Goal: Task Accomplishment & Management: Use online tool/utility

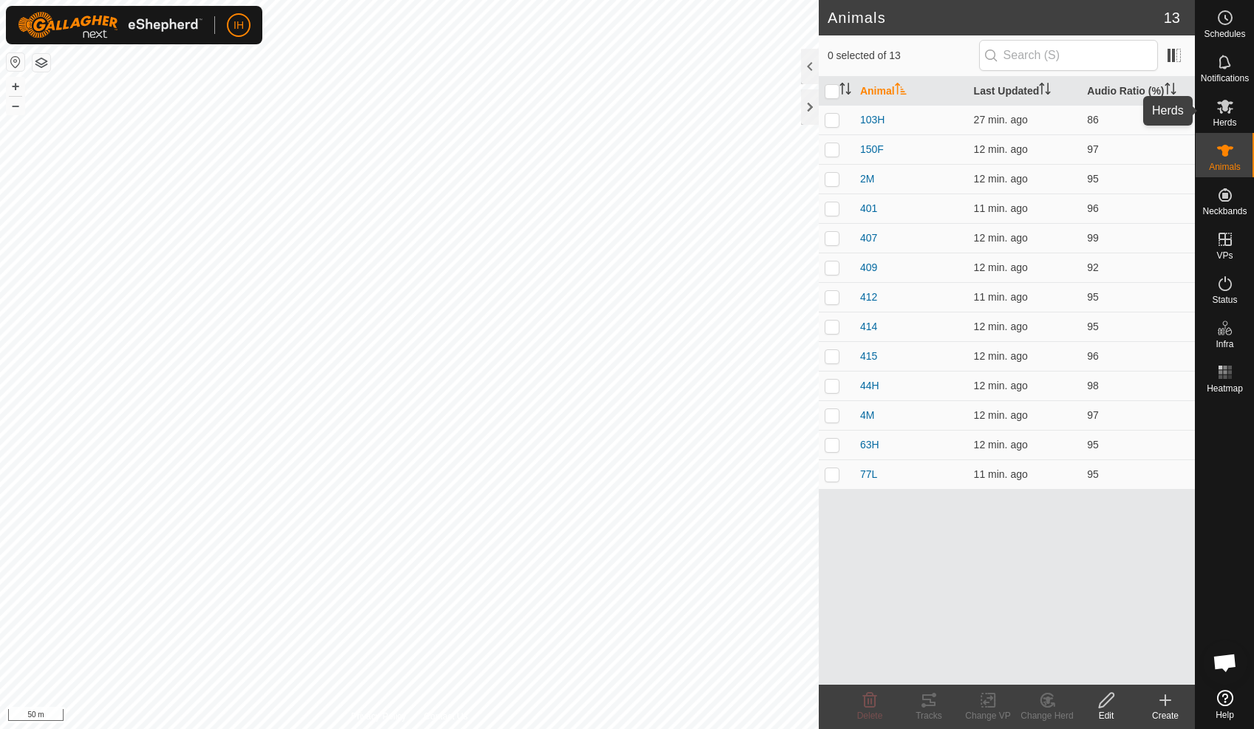
click at [1223, 118] on span "Herds" at bounding box center [1224, 122] width 24 height 9
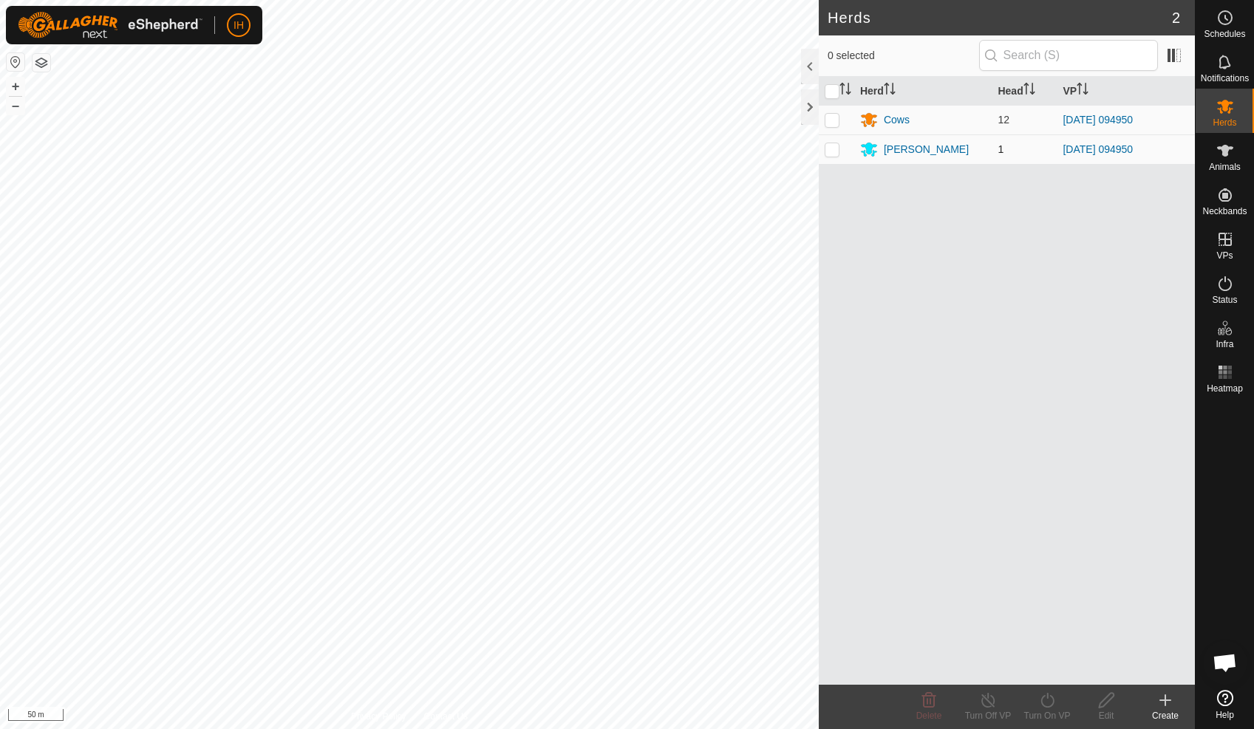
drag, startPoint x: 835, startPoint y: 120, endPoint x: 839, endPoint y: 134, distance: 15.4
click at [835, 121] on p-checkbox at bounding box center [831, 120] width 15 height 12
checkbox input "true"
click at [835, 151] on p-checkbox at bounding box center [831, 149] width 15 height 12
checkbox input "true"
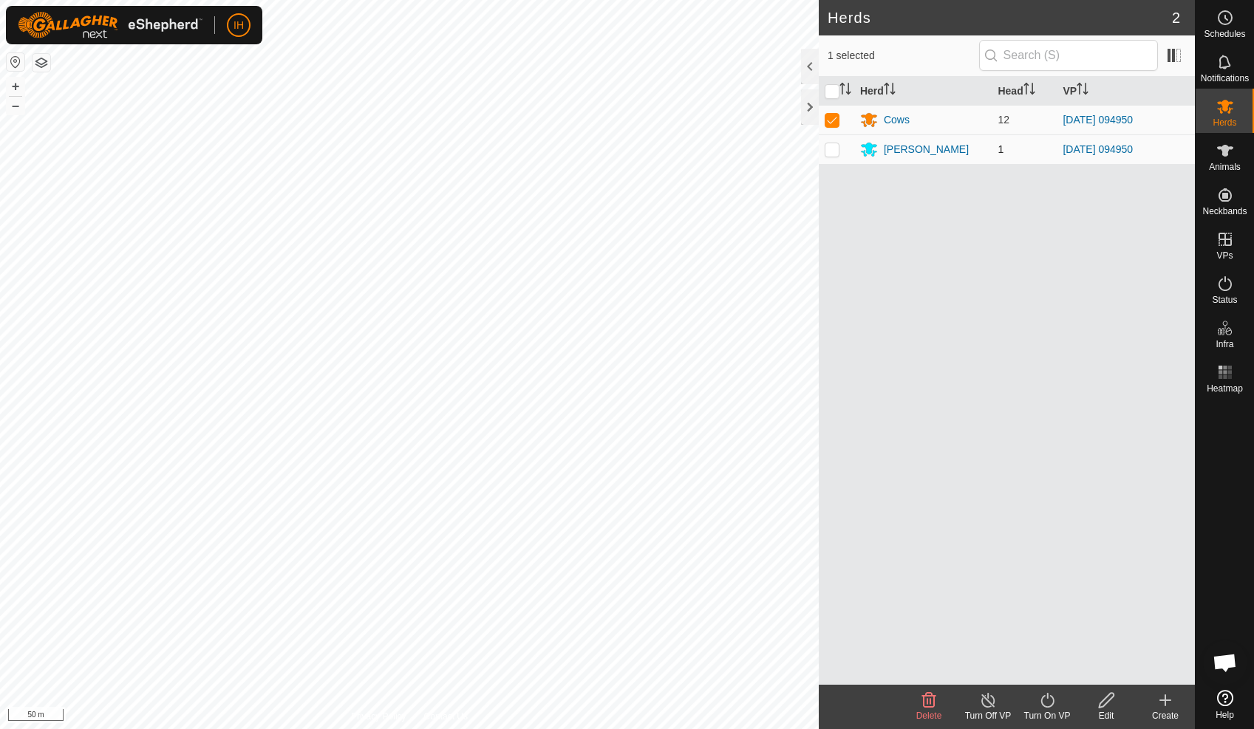
checkbox input "true"
click at [1048, 706] on icon at bounding box center [1046, 700] width 13 height 15
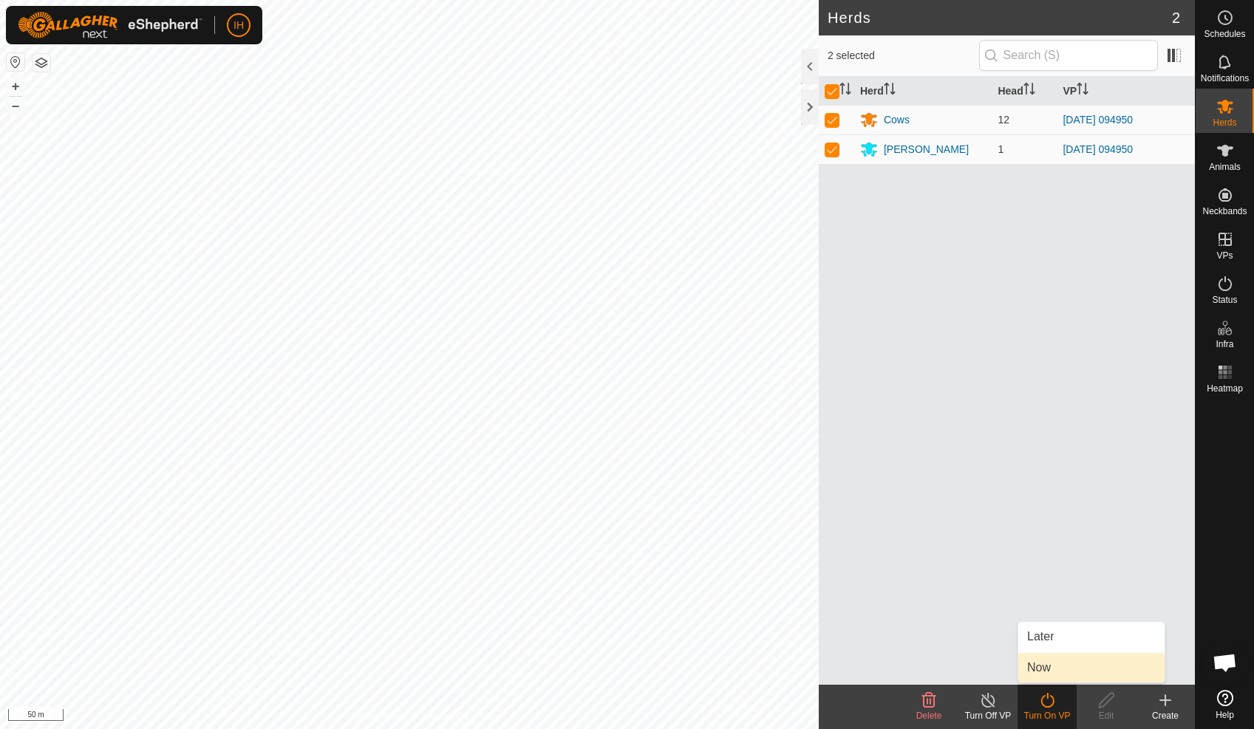
click at [1050, 668] on link "Now" at bounding box center [1091, 668] width 146 height 30
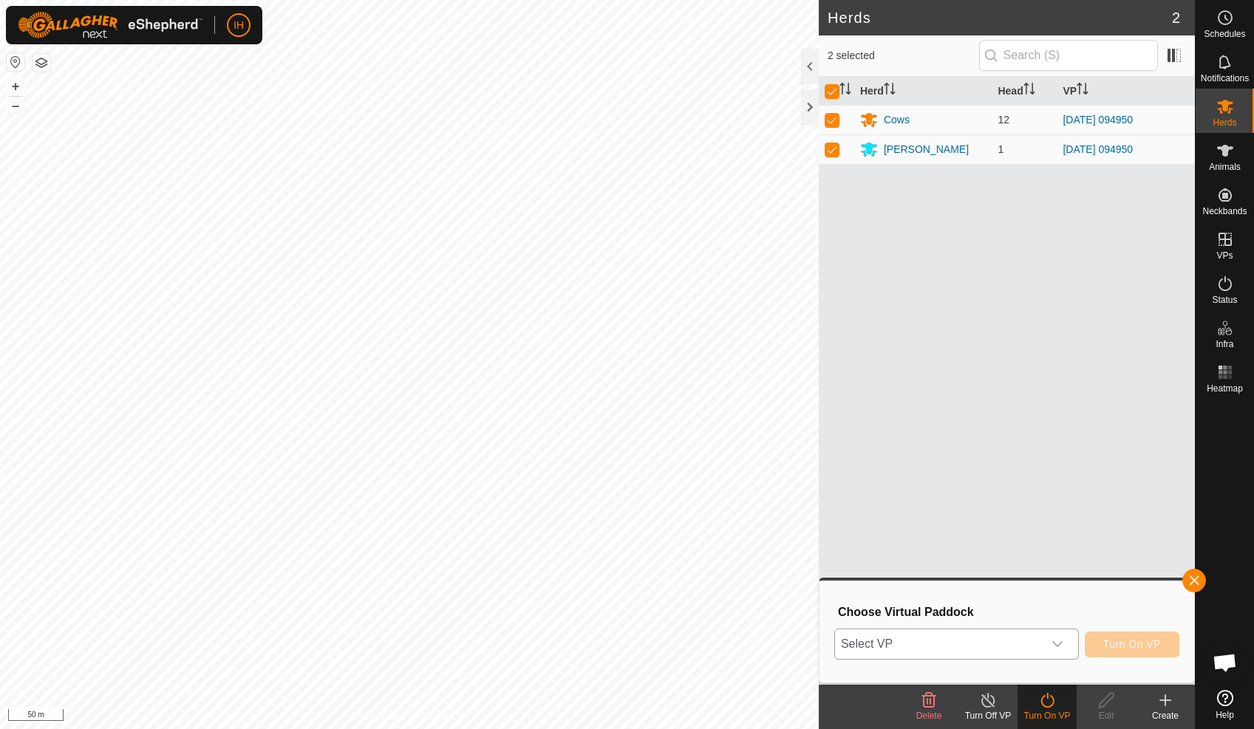
click at [1043, 645] on div "dropdown trigger" at bounding box center [1057, 644] width 30 height 30
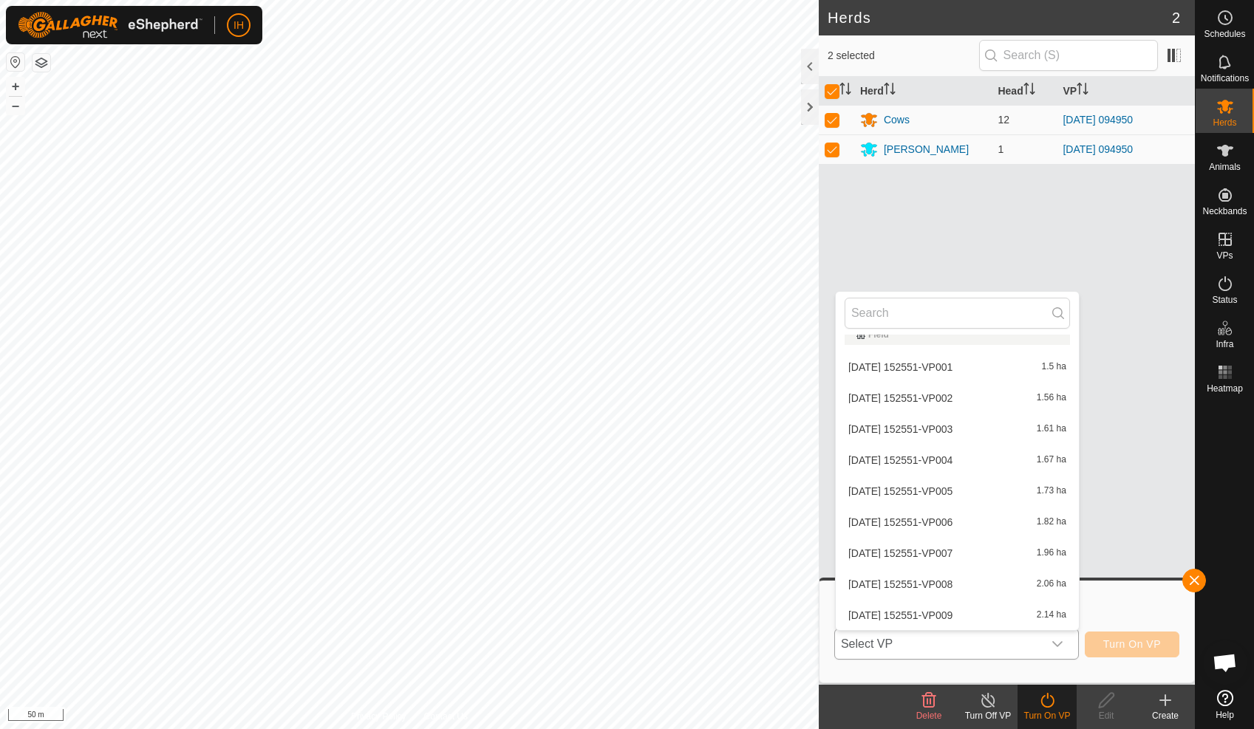
scroll to position [171, 0]
click at [903, 209] on div "Herd Head VP Cows 12 [DATE] 094950 [PERSON_NAME] 1 [DATE] 094950" at bounding box center [1006, 381] width 376 height 608
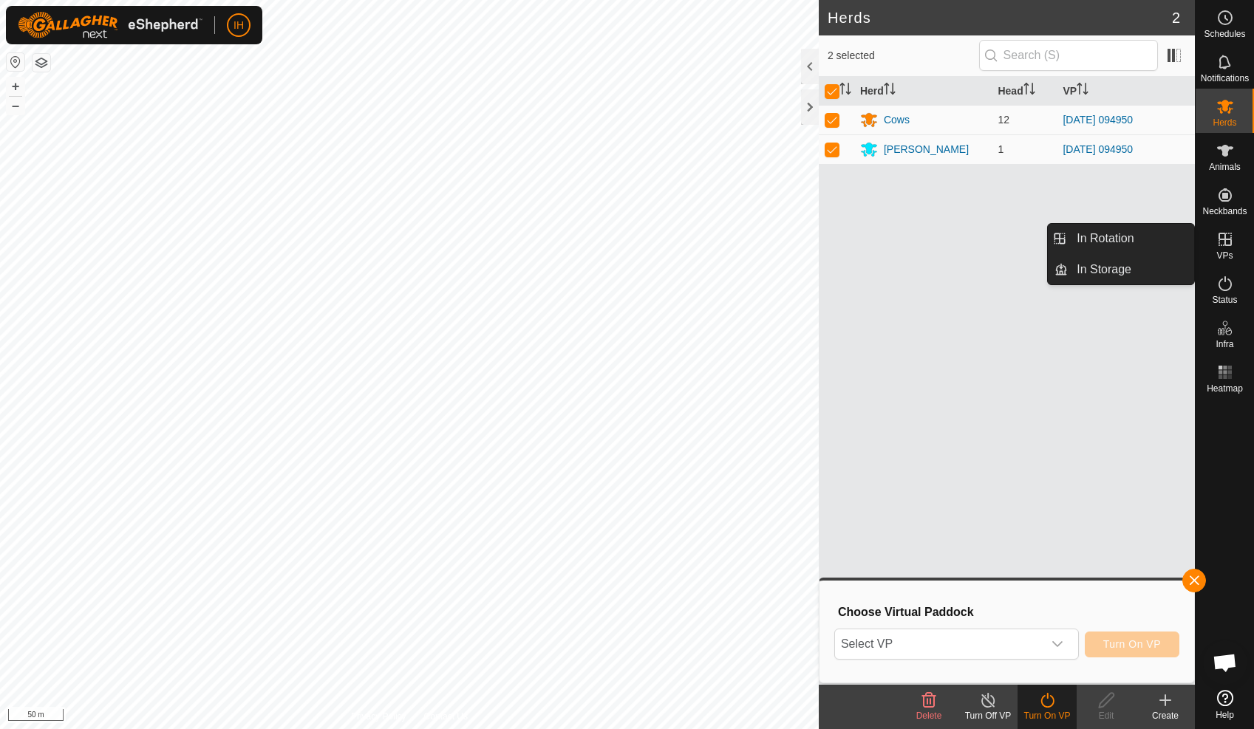
click at [1223, 238] on icon at bounding box center [1225, 239] width 18 height 18
click at [1152, 239] on link "In Rotation" at bounding box center [1130, 239] width 126 height 30
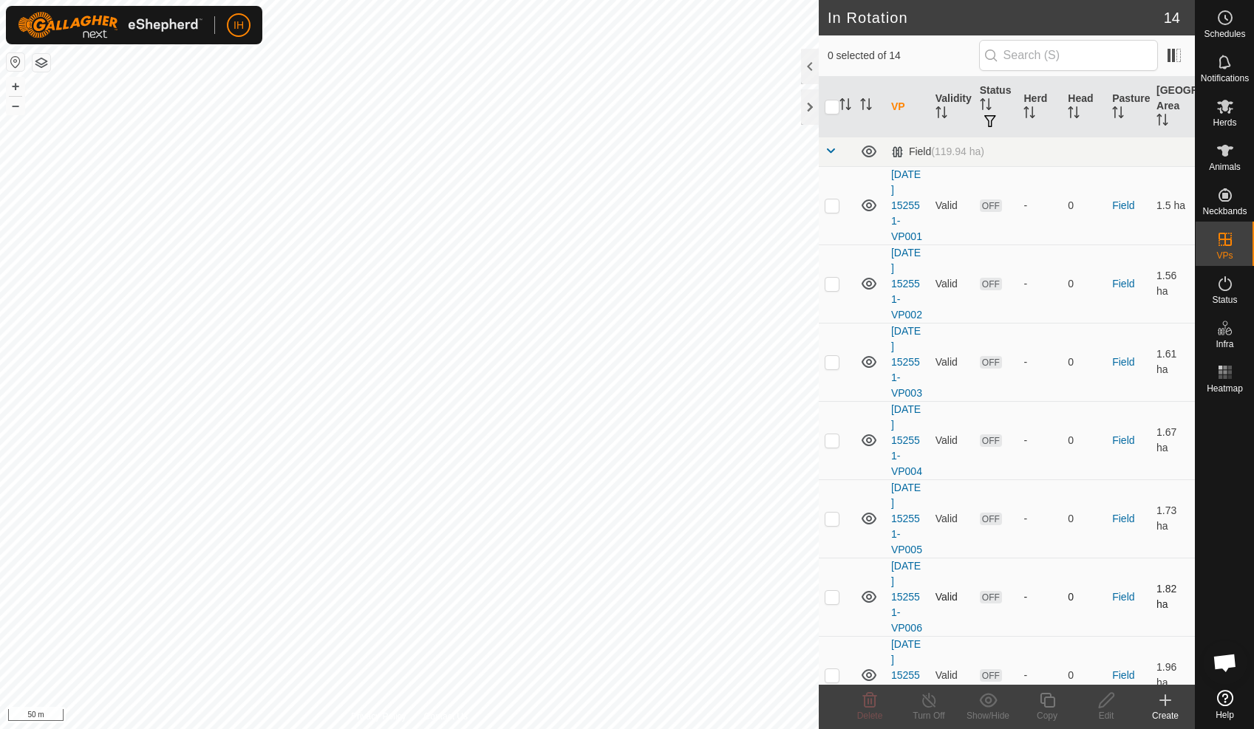
scroll to position [562, 0]
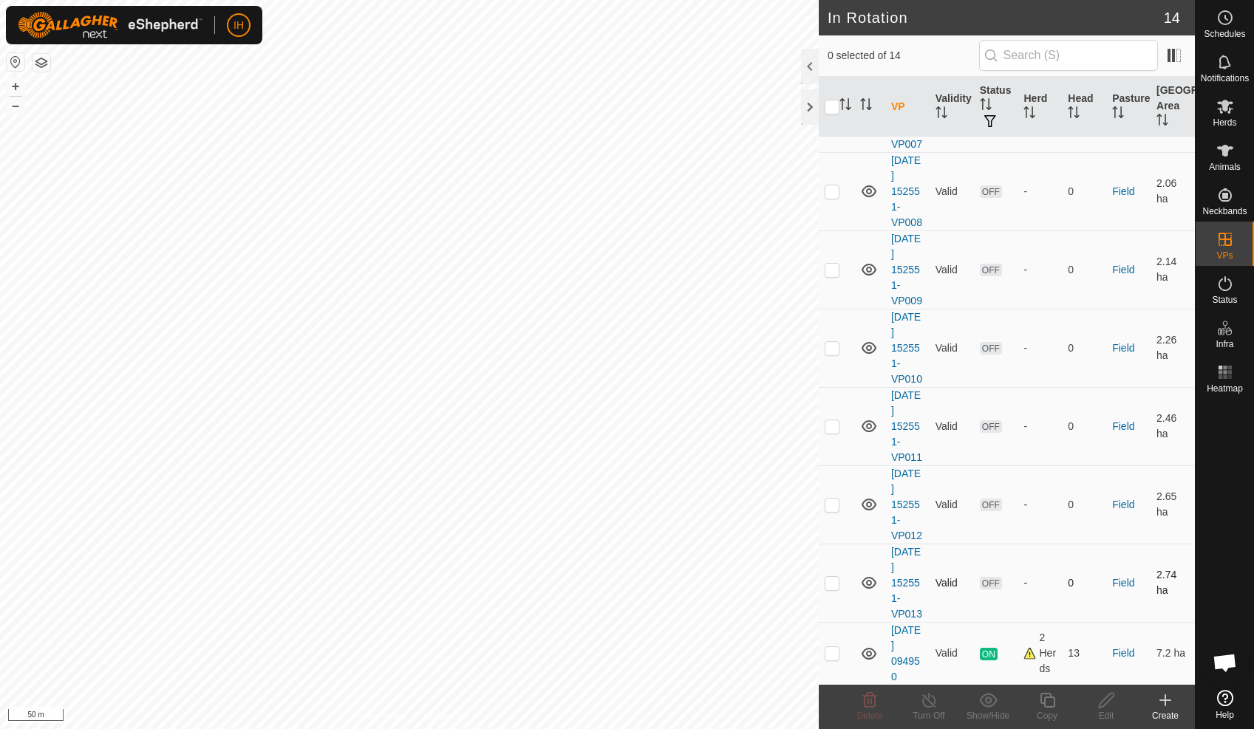
checkbox input "true"
click at [1051, 706] on icon at bounding box center [1046, 700] width 15 height 15
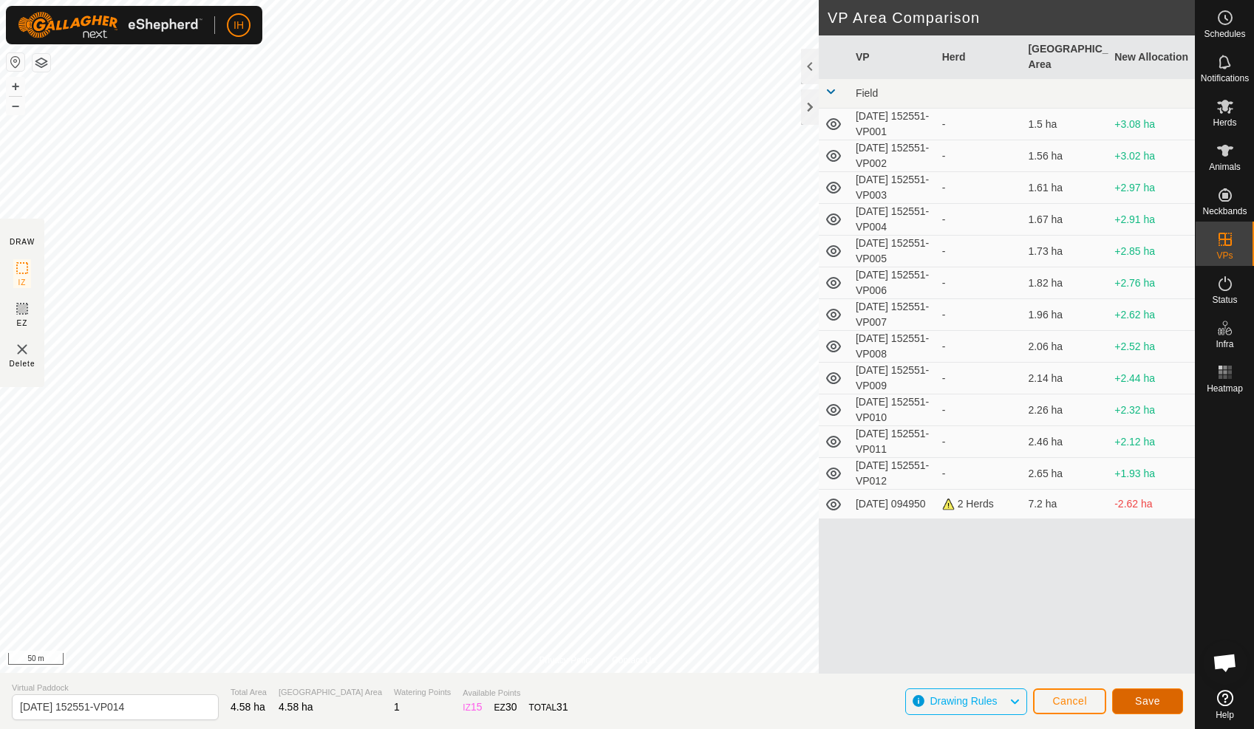
click at [1140, 702] on span "Save" at bounding box center [1147, 701] width 25 height 12
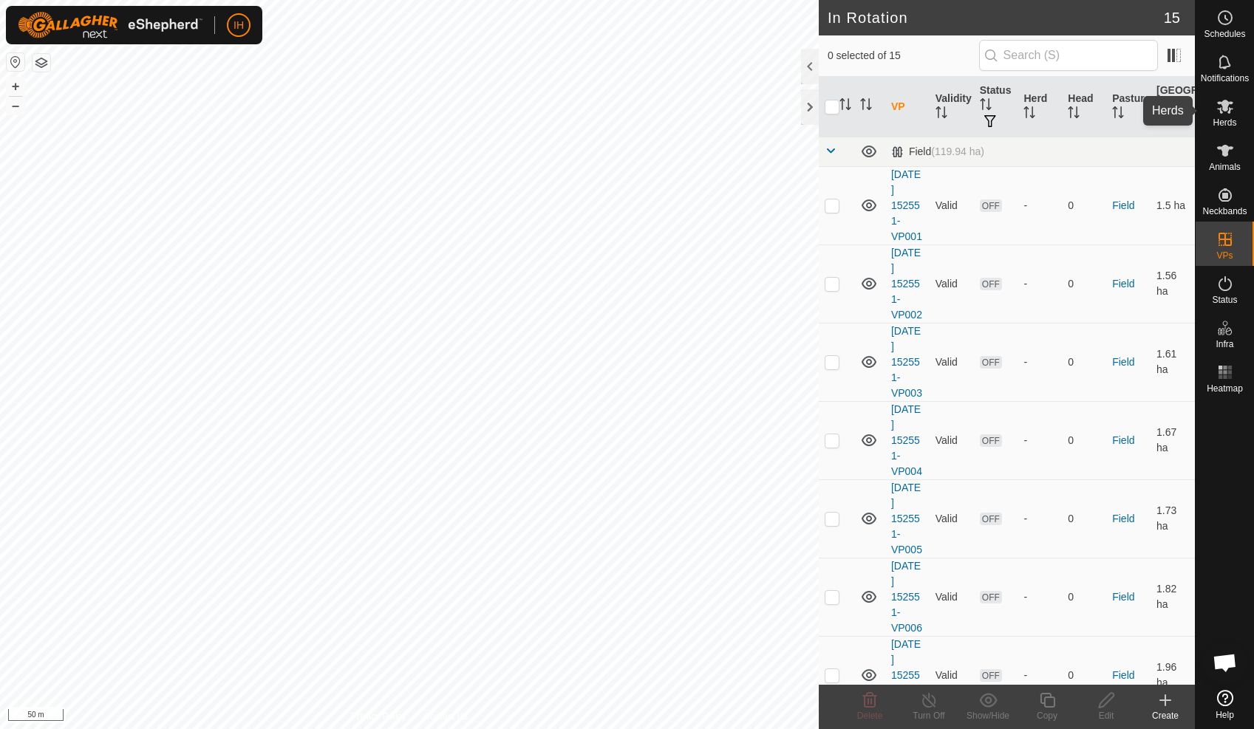
click at [1228, 109] on icon at bounding box center [1225, 107] width 18 height 18
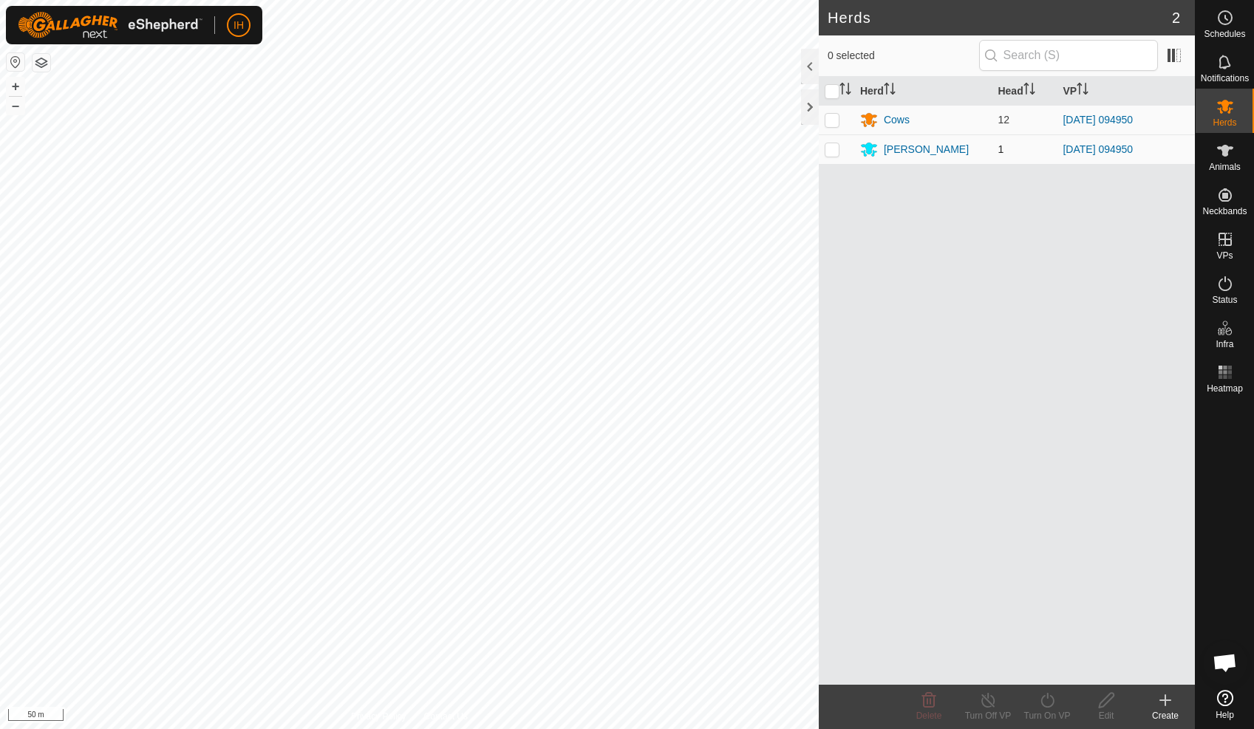
drag, startPoint x: 835, startPoint y: 121, endPoint x: 831, endPoint y: 149, distance: 28.4
click at [835, 123] on p-checkbox at bounding box center [831, 120] width 15 height 12
checkbox input "true"
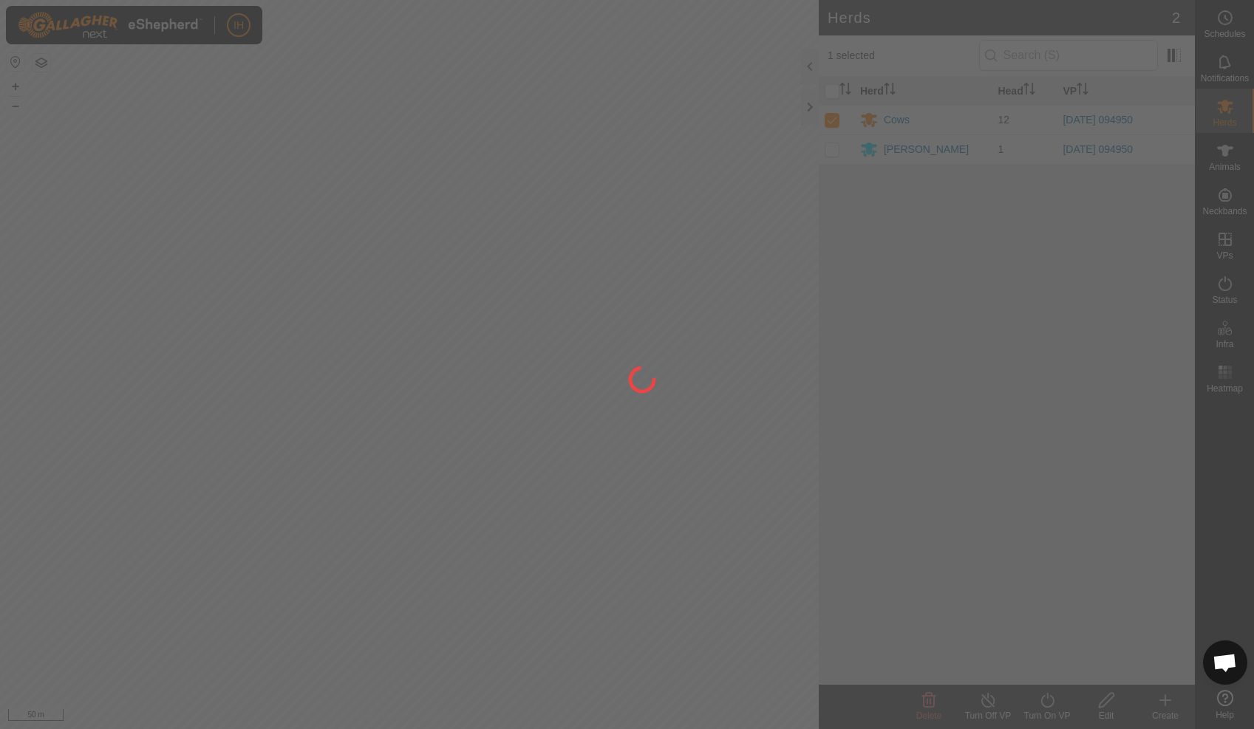
click at [833, 151] on div at bounding box center [627, 364] width 1254 height 729
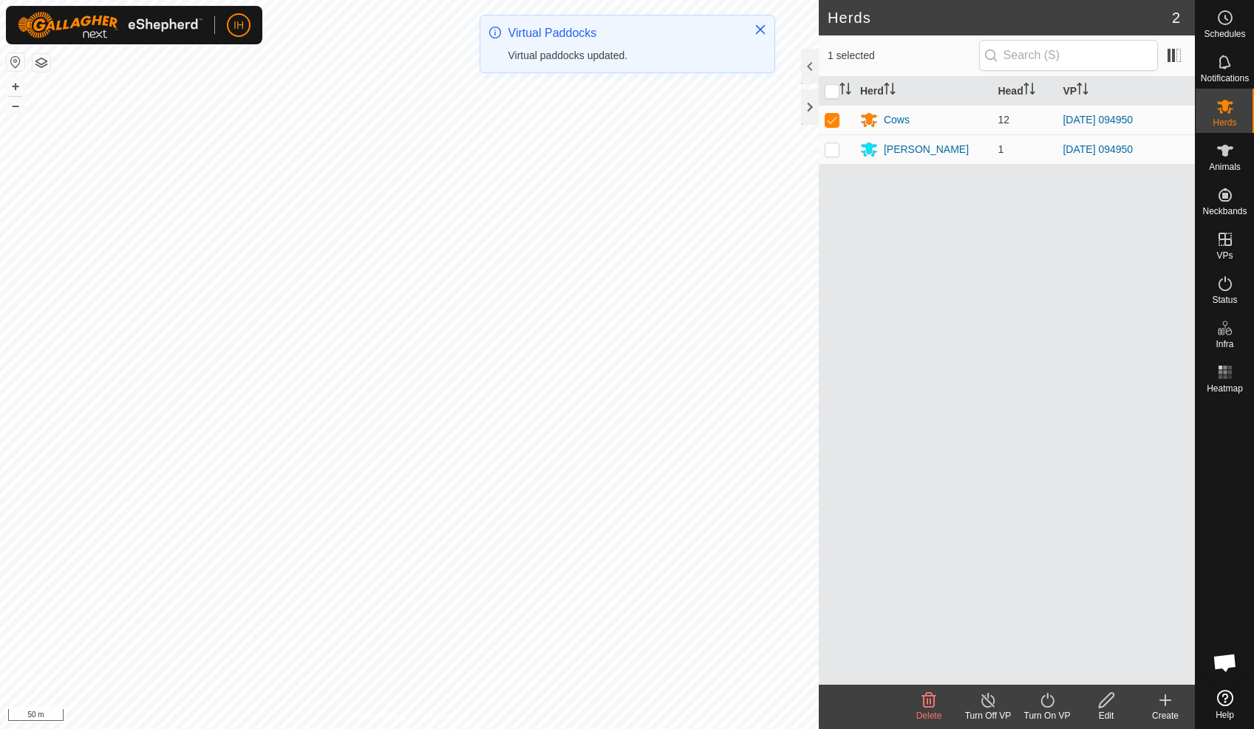
click at [833, 151] on p-checkbox at bounding box center [831, 149] width 15 height 12
checkbox input "true"
click at [1051, 705] on icon at bounding box center [1046, 700] width 13 height 15
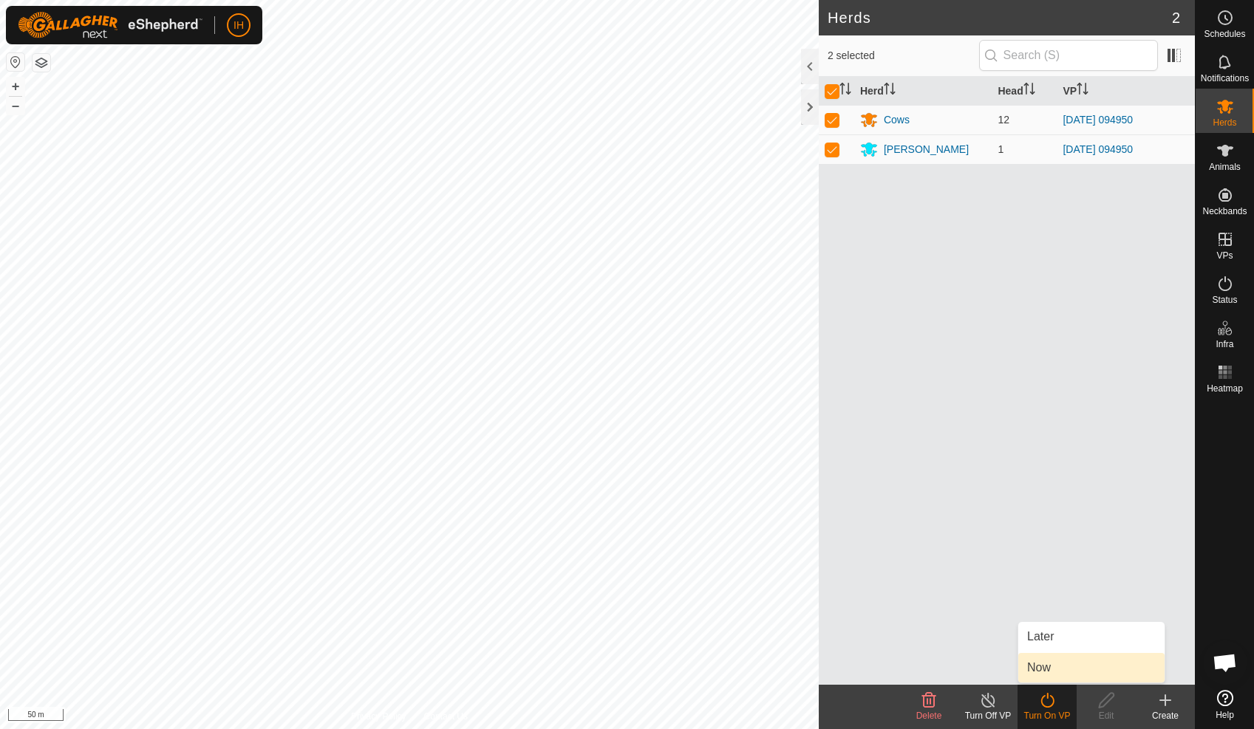
click at [1051, 671] on link "Now" at bounding box center [1091, 668] width 146 height 30
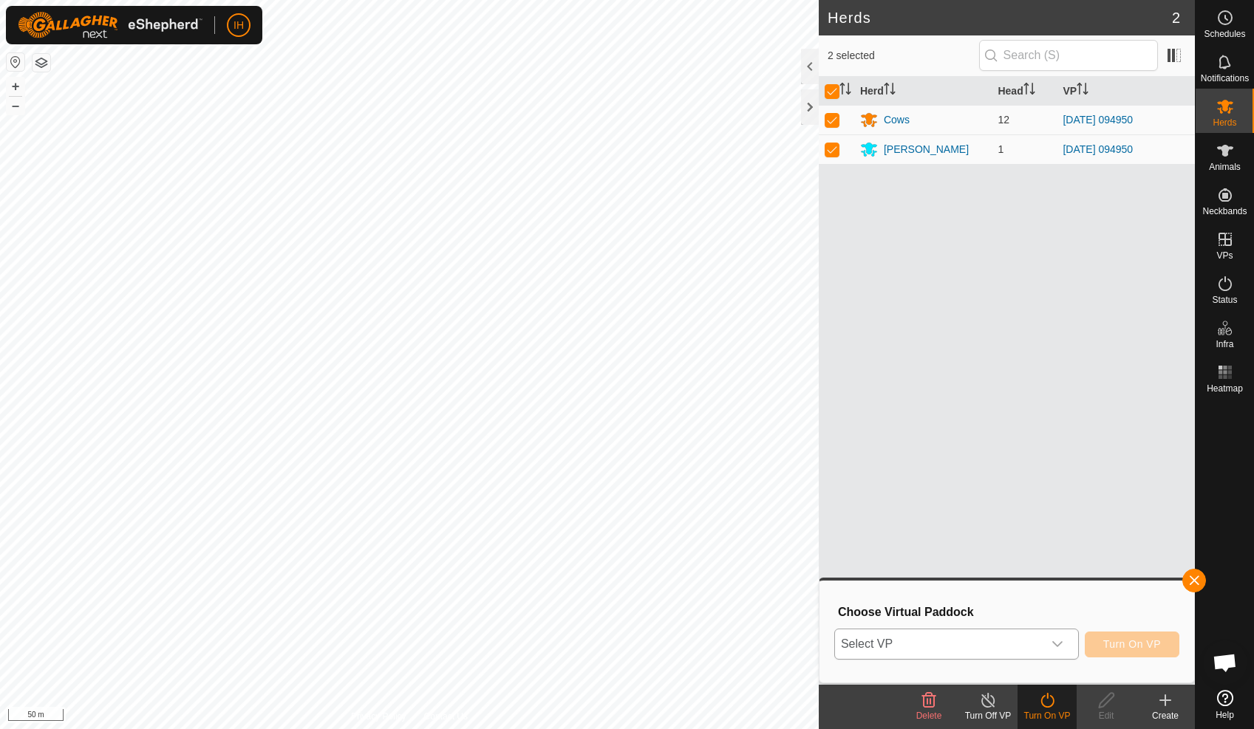
click at [1033, 643] on span "Select VP" at bounding box center [939, 644] width 208 height 30
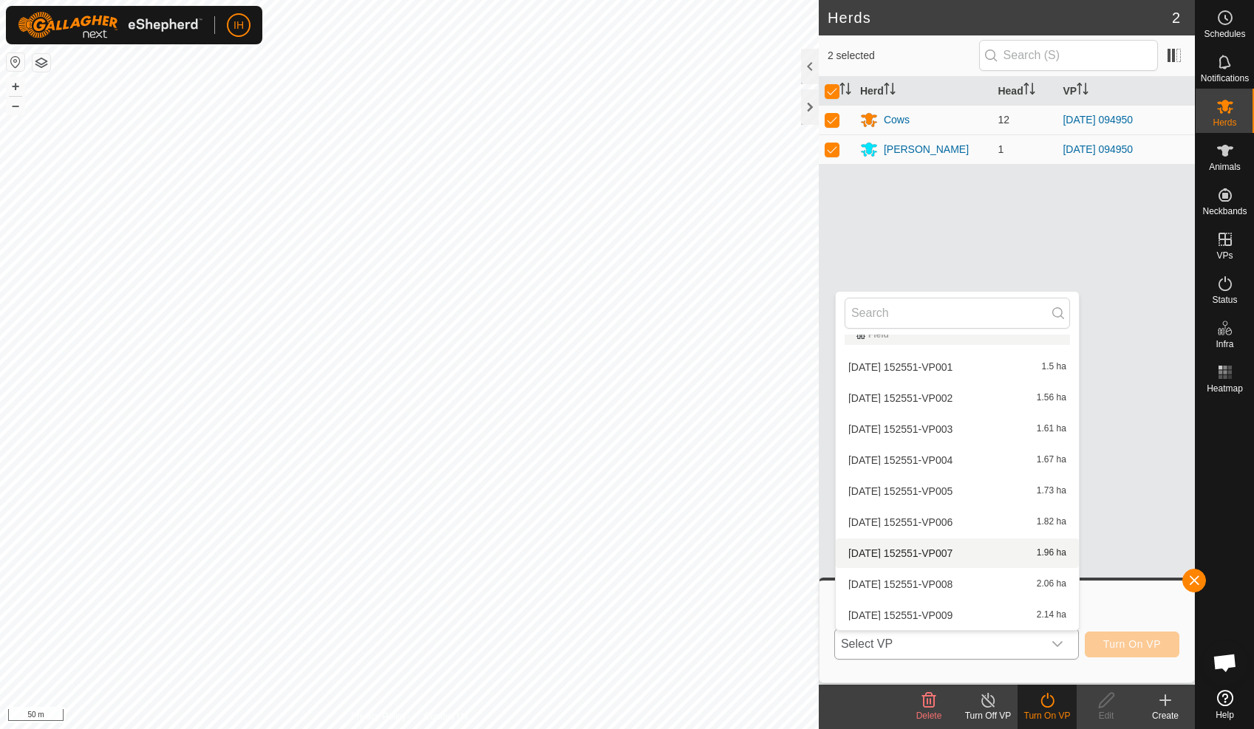
scroll to position [202, 0]
click at [969, 583] on li "[DATE] 152551-VP014 4.58 ha" at bounding box center [956, 585] width 243 height 30
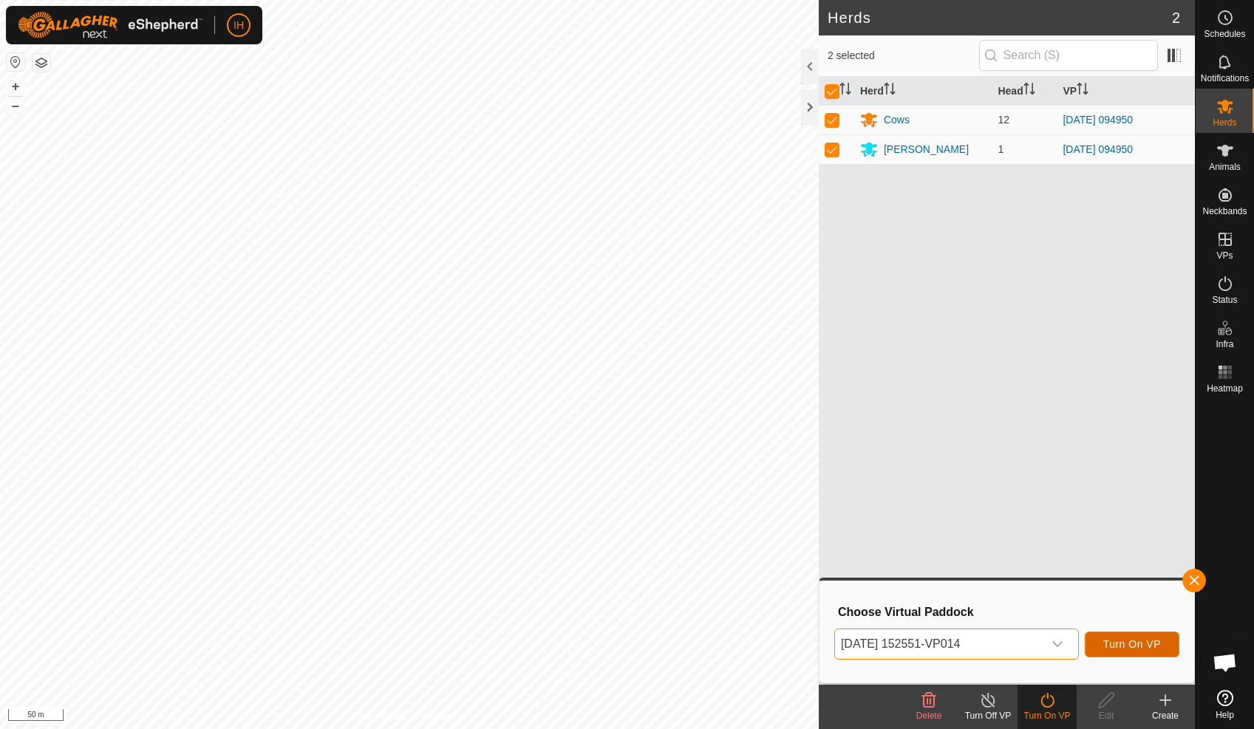
click at [1155, 646] on span "Turn On VP" at bounding box center [1132, 644] width 58 height 12
